Goal: Information Seeking & Learning: Understand process/instructions

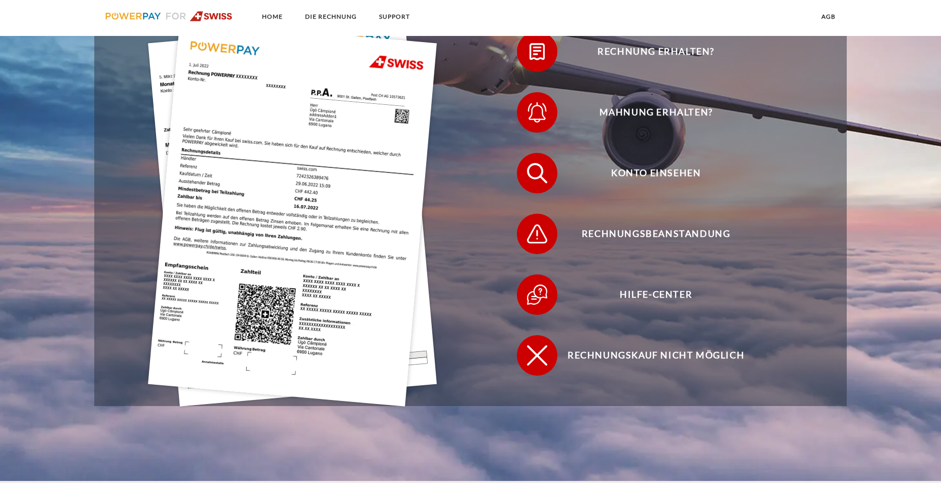
scroll to position [355, 0]
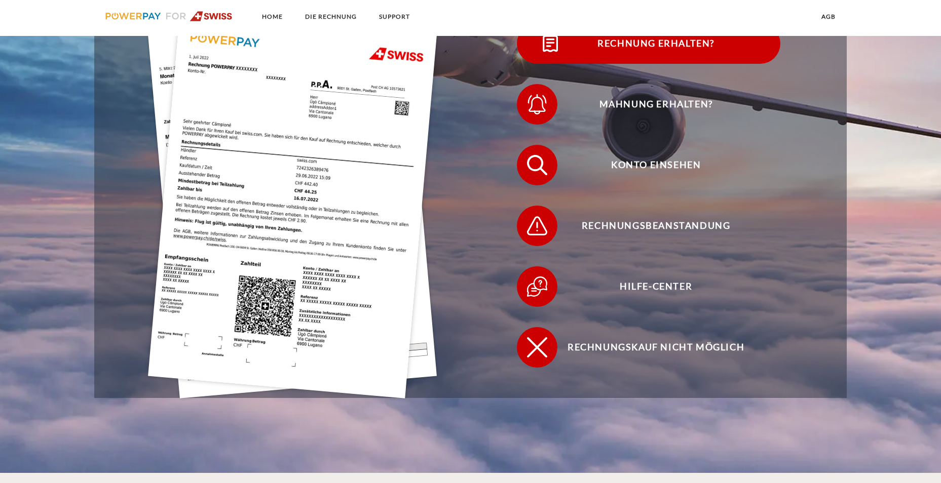
click at [632, 48] on span "Rechnung erhalten?" at bounding box center [656, 43] width 248 height 41
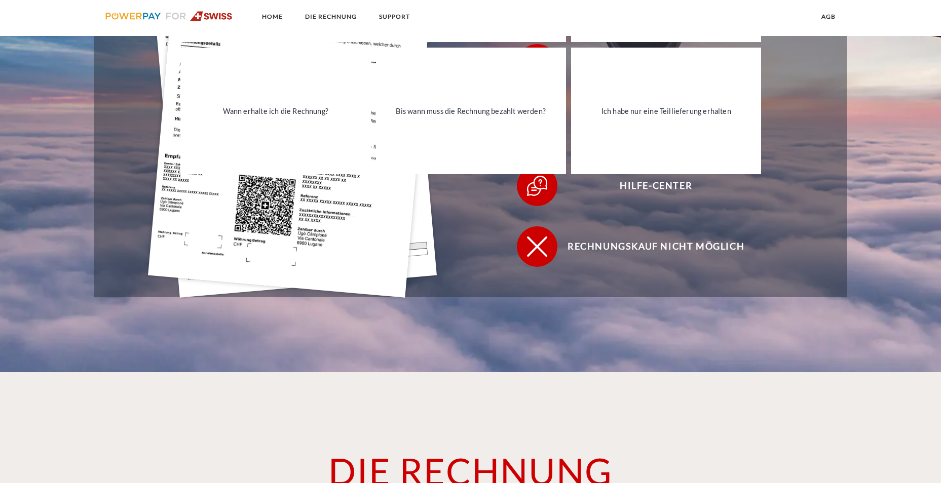
scroll to position [456, 0]
click at [675, 279] on div "Rechnung erhalten? Mahnung erhalten? Konto einsehen" at bounding box center [470, 94] width 753 height 405
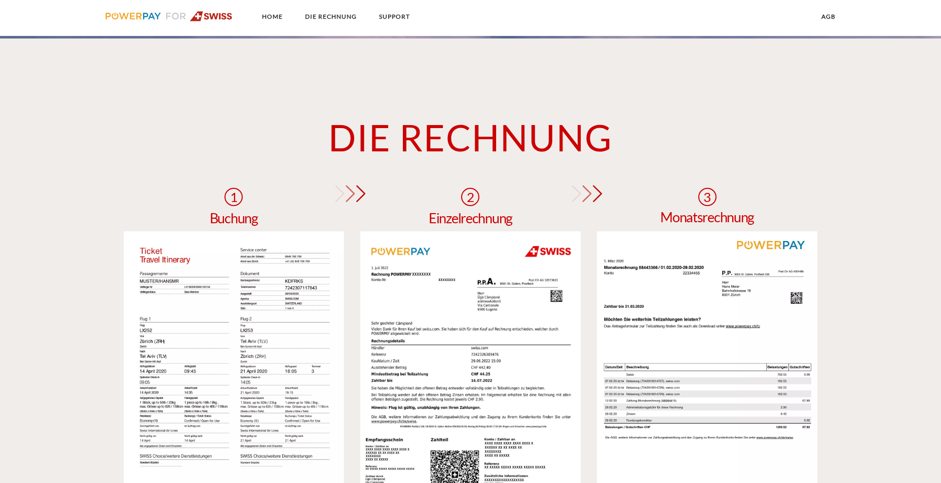
scroll to position [861, 0]
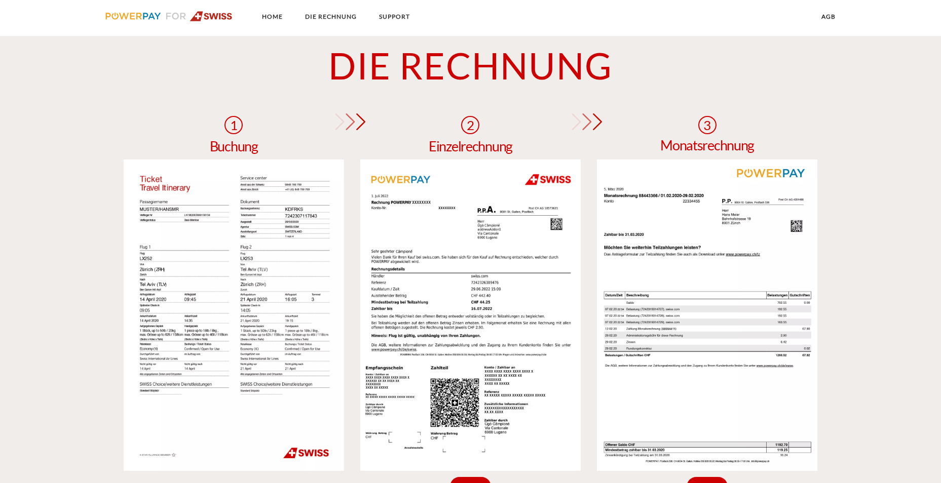
click at [708, 297] on img at bounding box center [707, 316] width 220 height 312
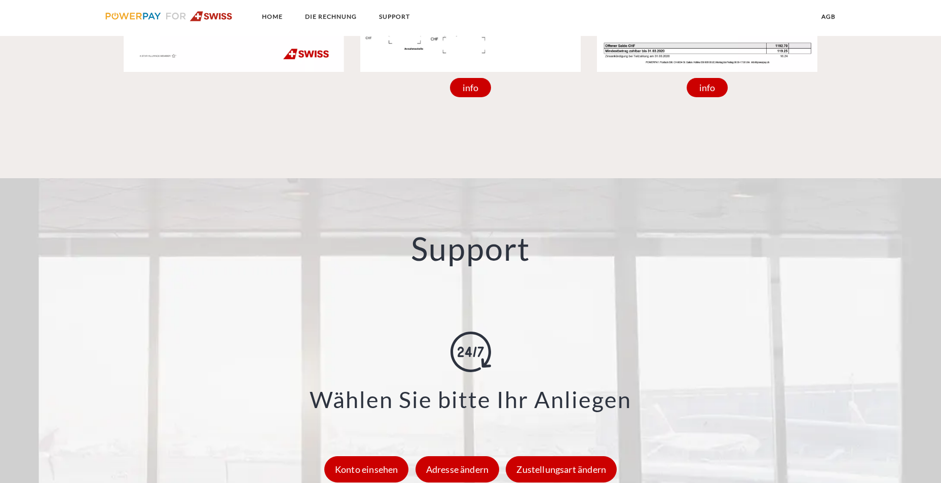
scroll to position [1267, 0]
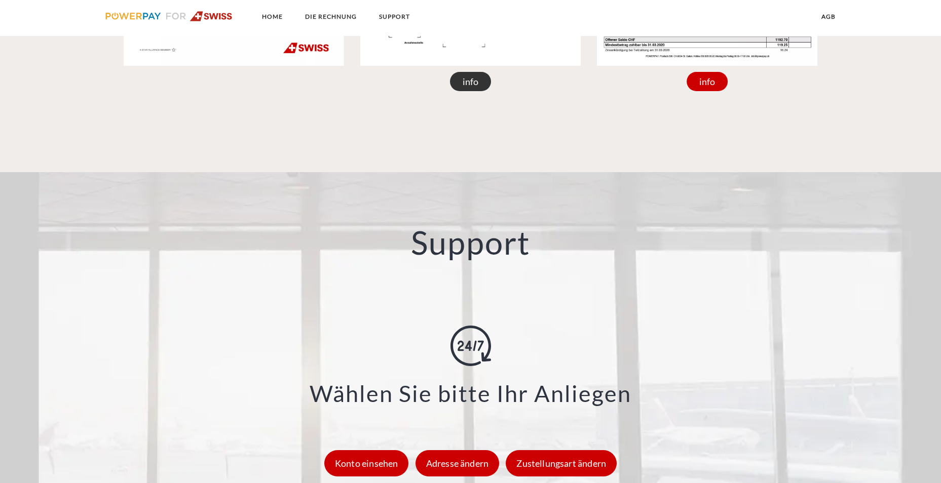
click at [482, 85] on div "info" at bounding box center [471, 81] width 42 height 19
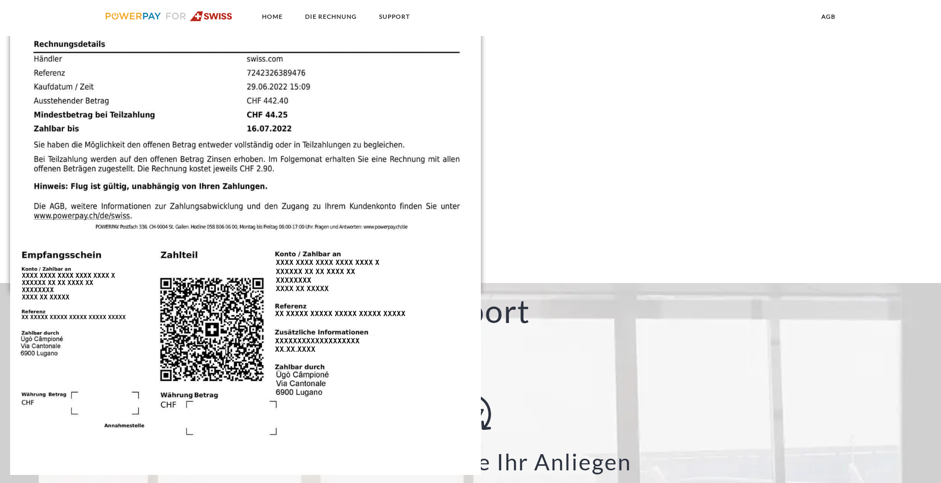
scroll to position [1166, 0]
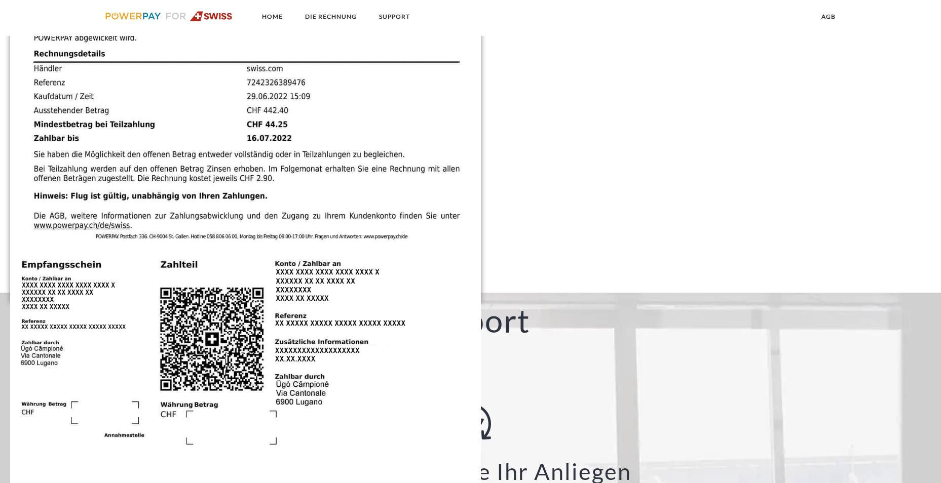
click at [653, 183] on div "2 Einzelrechnung X Rechnungs- und Kontonummer Ihre Rechnungs –und Kontonummer. …" at bounding box center [470, 50] width 941 height 483
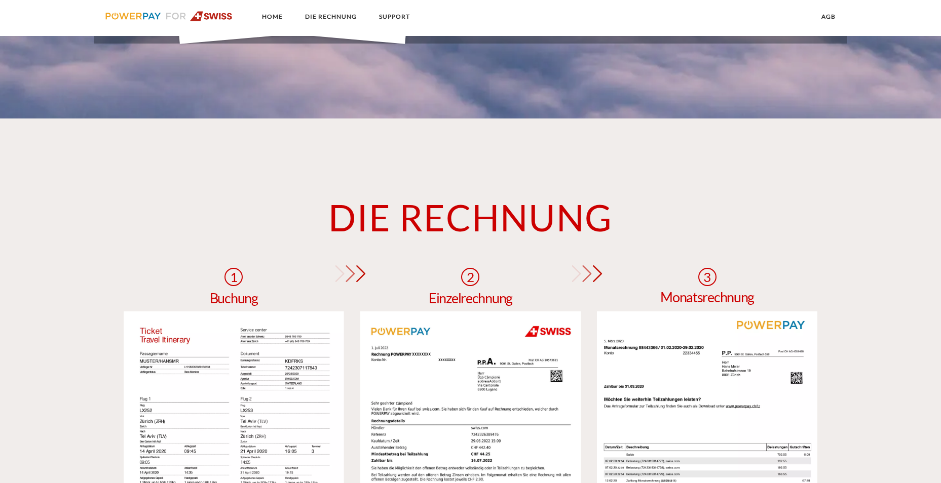
scroll to position [912, 0]
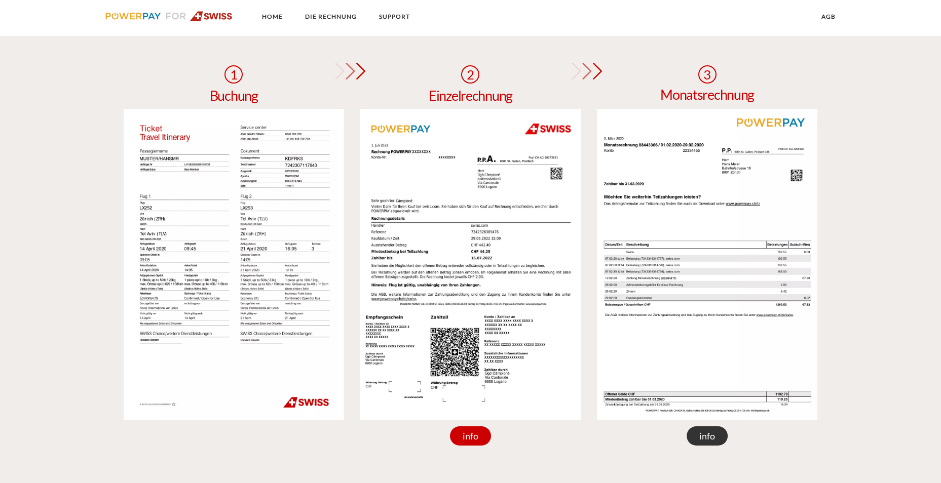
click at [710, 433] on div "info" at bounding box center [708, 436] width 42 height 19
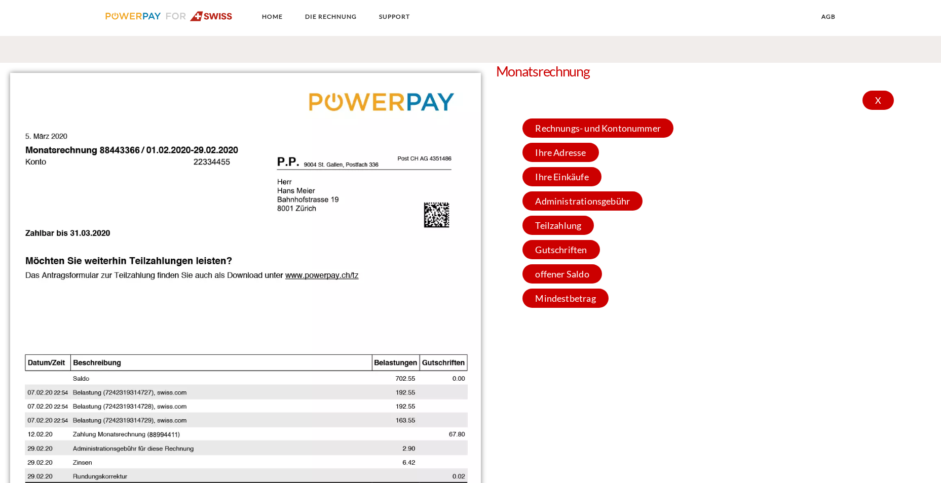
scroll to position [1013, 0]
